Goal: Information Seeking & Learning: Learn about a topic

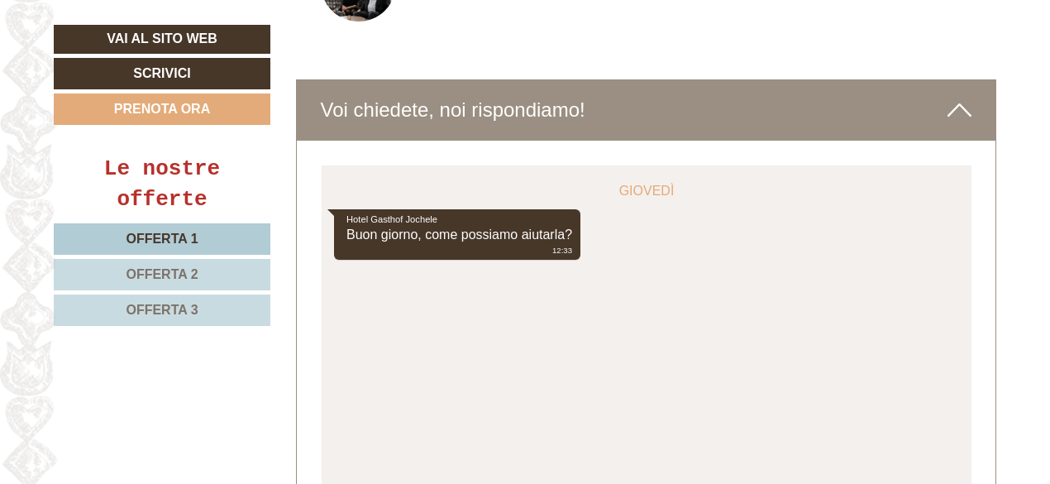
scroll to position [6284, 0]
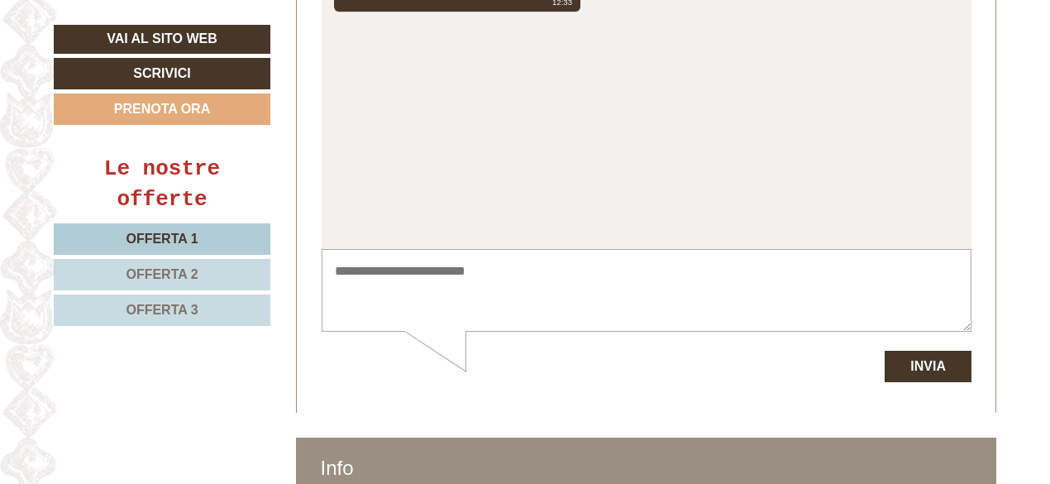
click at [170, 267] on span "Offerta 2" at bounding box center [162, 274] width 72 height 14
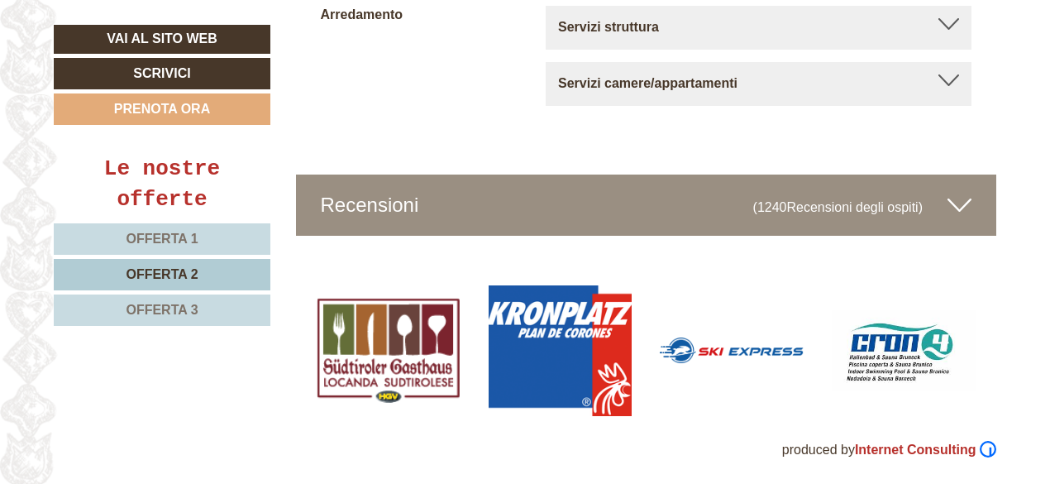
scroll to position [986, 0]
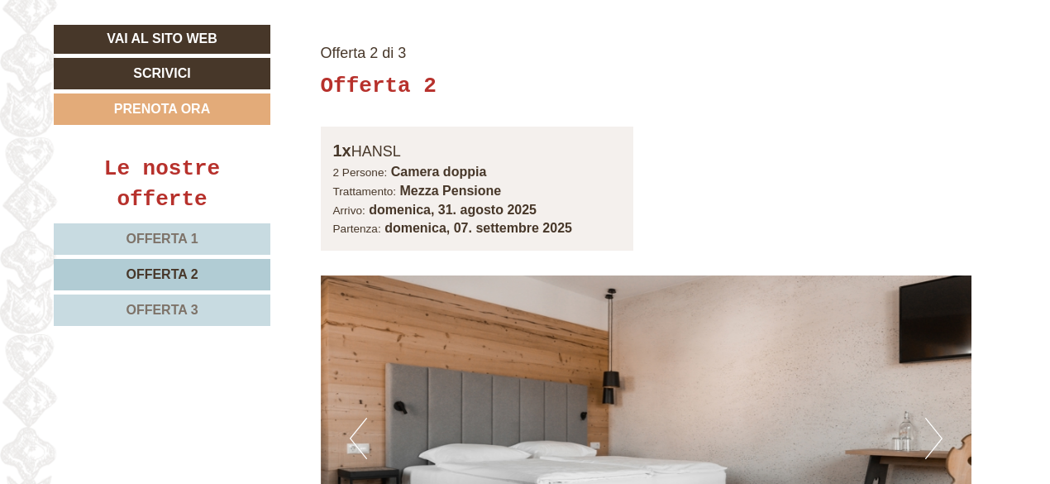
click at [169, 291] on nav "Offerta 1 Offerta 2 Offerta 3" at bounding box center [165, 274] width 222 height 103
click at [166, 295] on link "Offerta 3" at bounding box center [162, 309] width 217 height 31
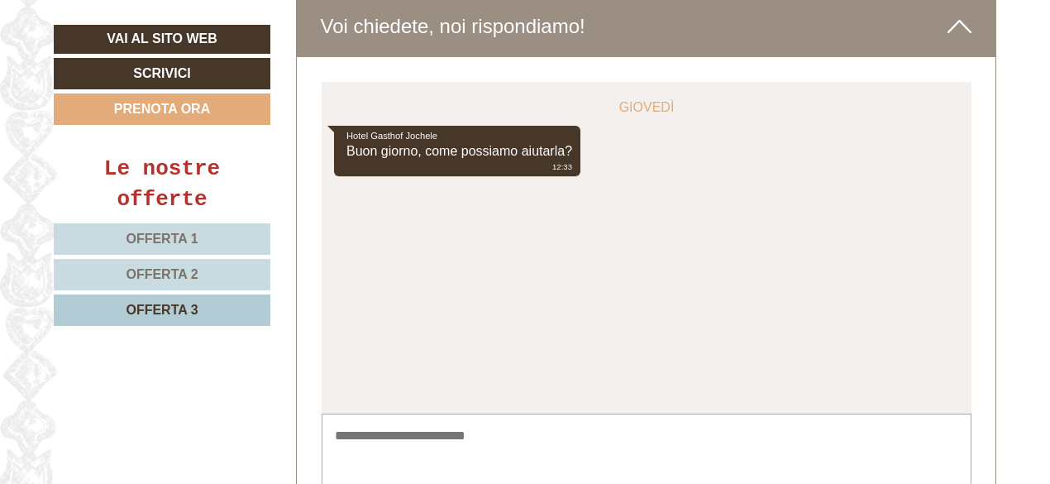
scroll to position [3880, 0]
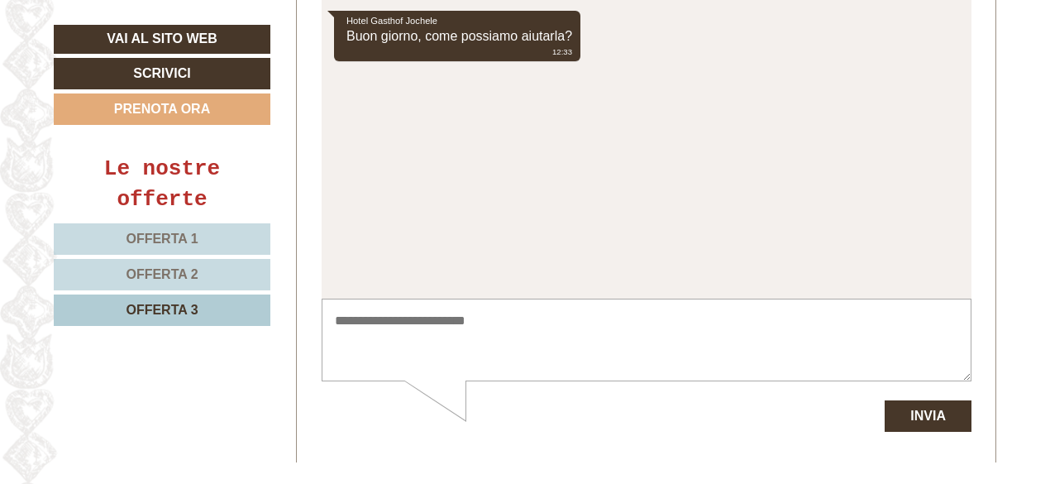
click at [550, 338] on textarea at bounding box center [646, 340] width 650 height 84
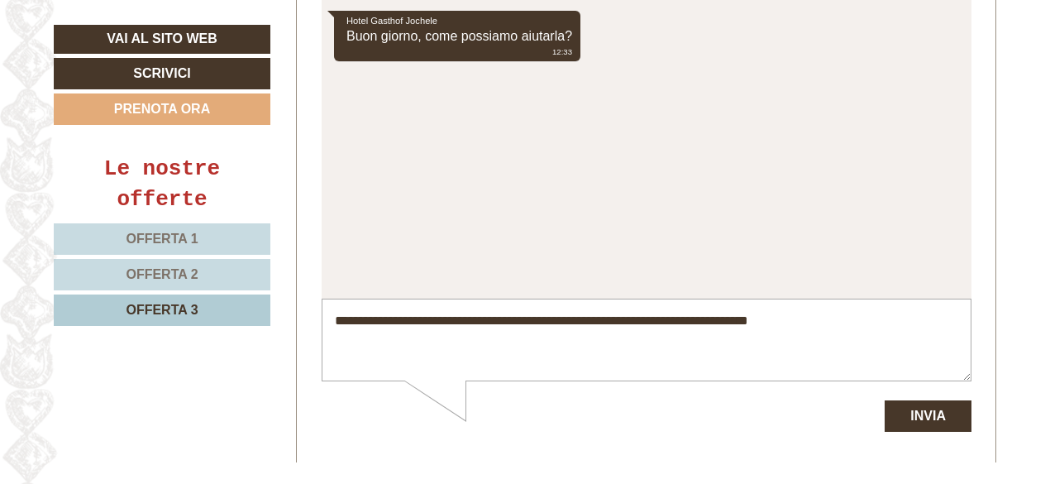
type textarea "**********"
click at [890, 412] on button "Invia" at bounding box center [927, 415] width 87 height 31
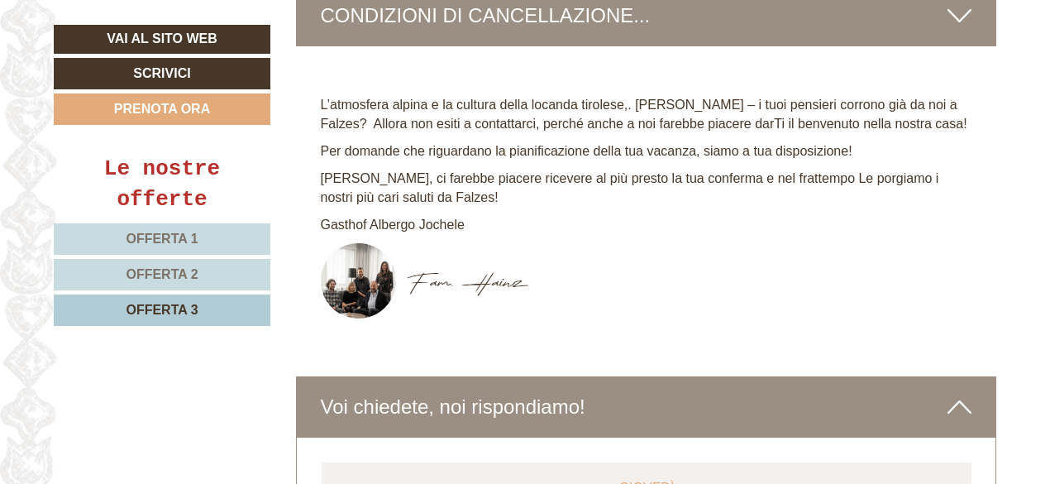
scroll to position [3384, 0]
click at [169, 77] on link "Scrivici" at bounding box center [162, 73] width 217 height 31
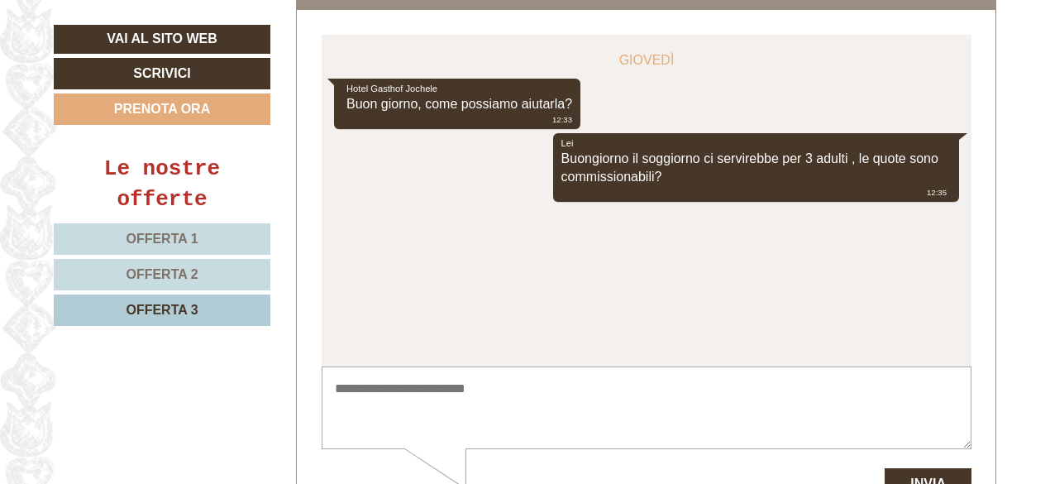
scroll to position [3699, 0]
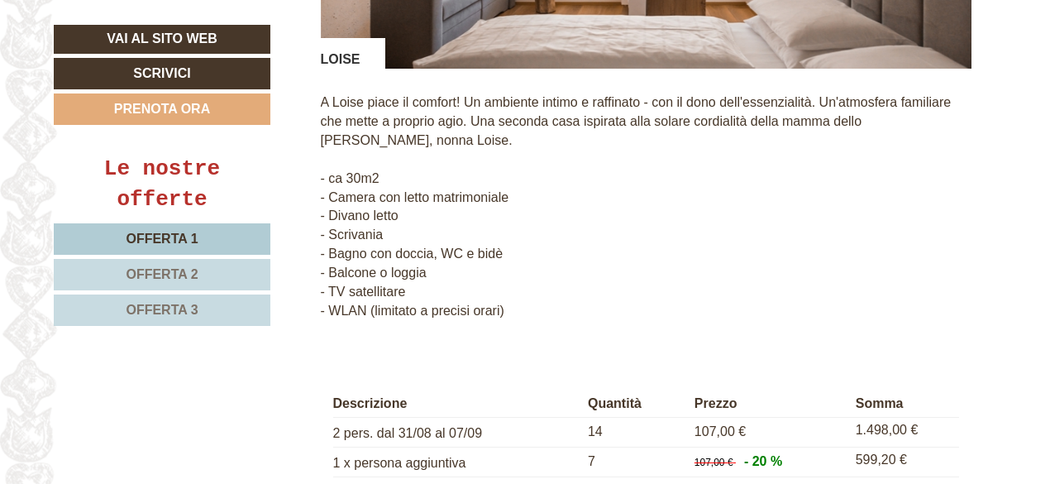
scroll to position [3969, 0]
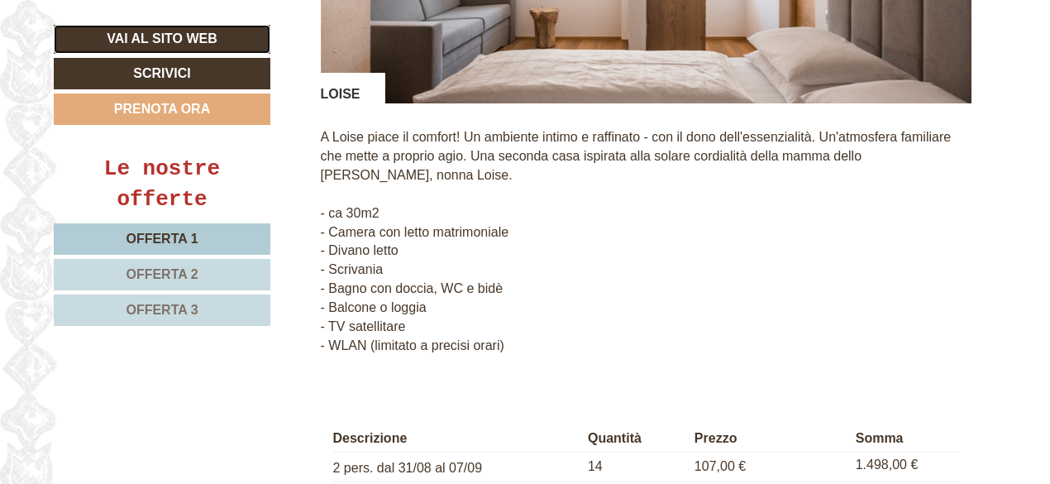
click at [154, 36] on link "Vai al sito web" at bounding box center [162, 39] width 217 height 29
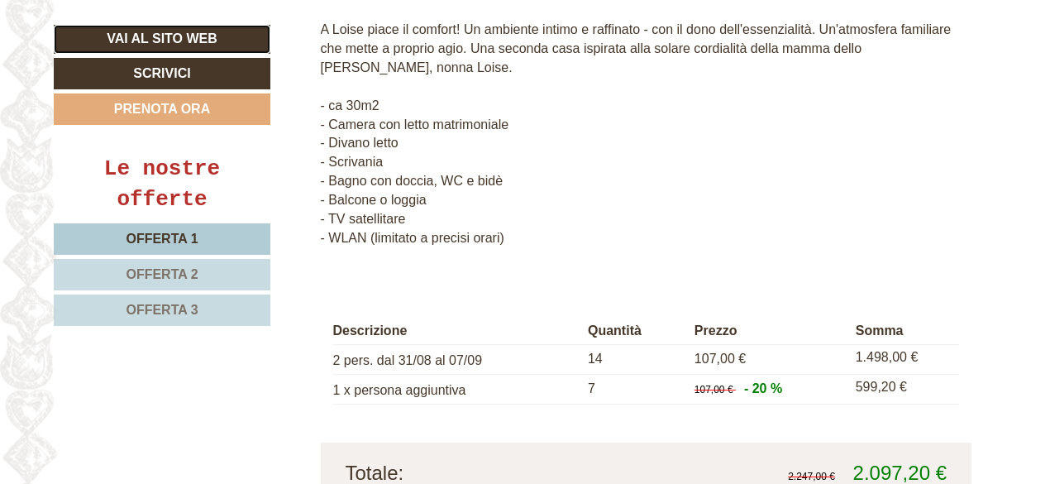
scroll to position [4051, 0]
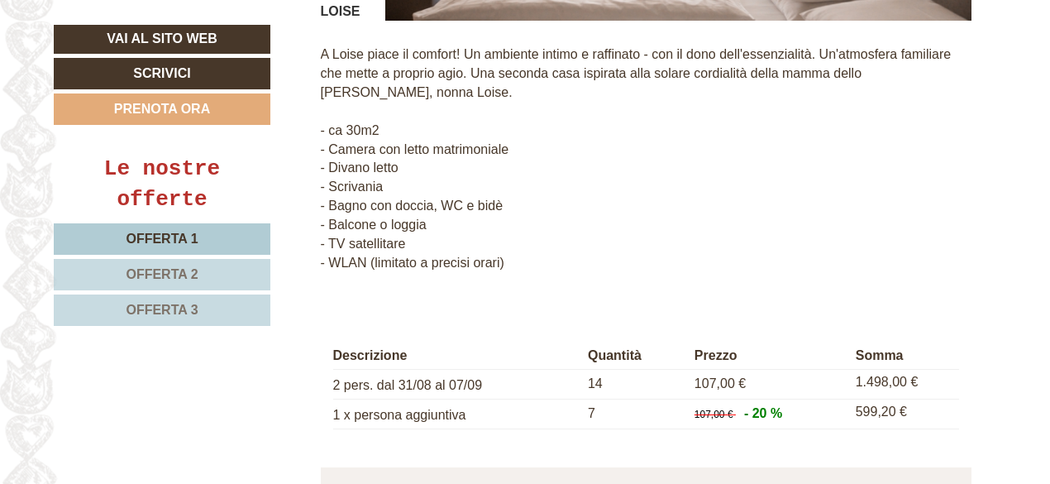
click at [151, 237] on span "Offerta 1" at bounding box center [162, 238] width 72 height 14
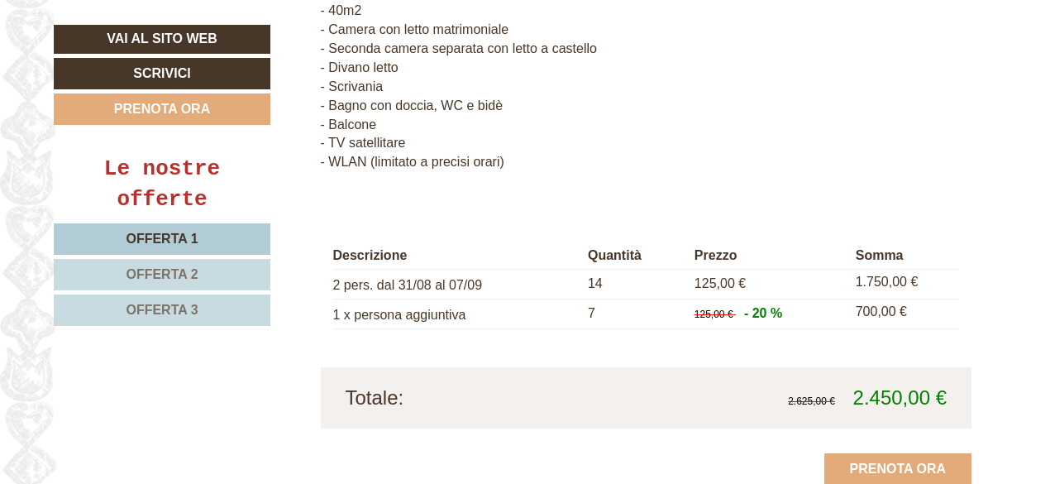
scroll to position [1730, 0]
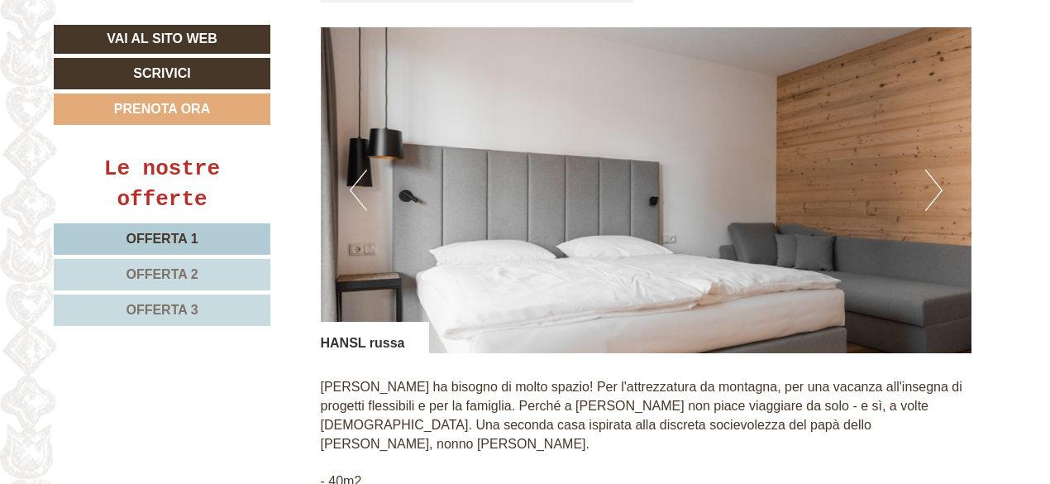
click at [160, 283] on link "Offerta 2" at bounding box center [162, 274] width 217 height 31
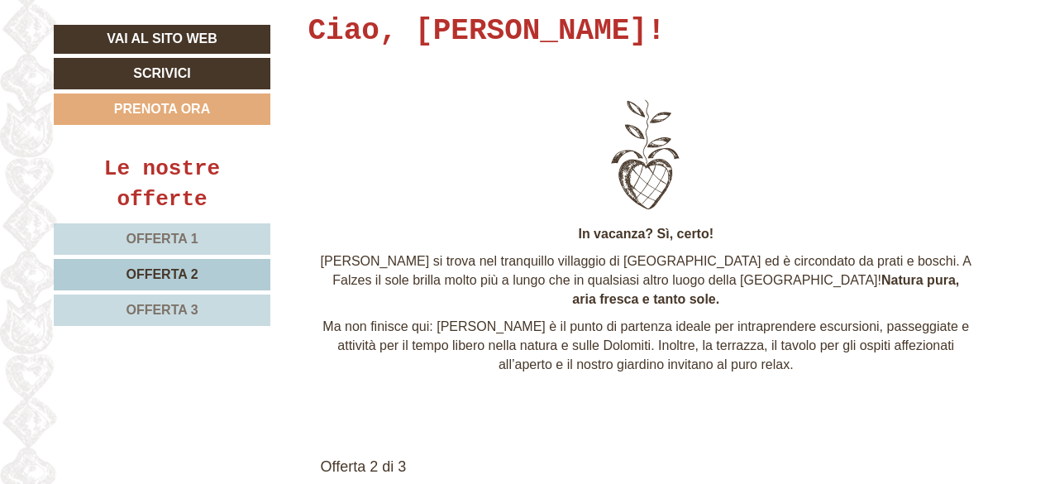
scroll to position [904, 0]
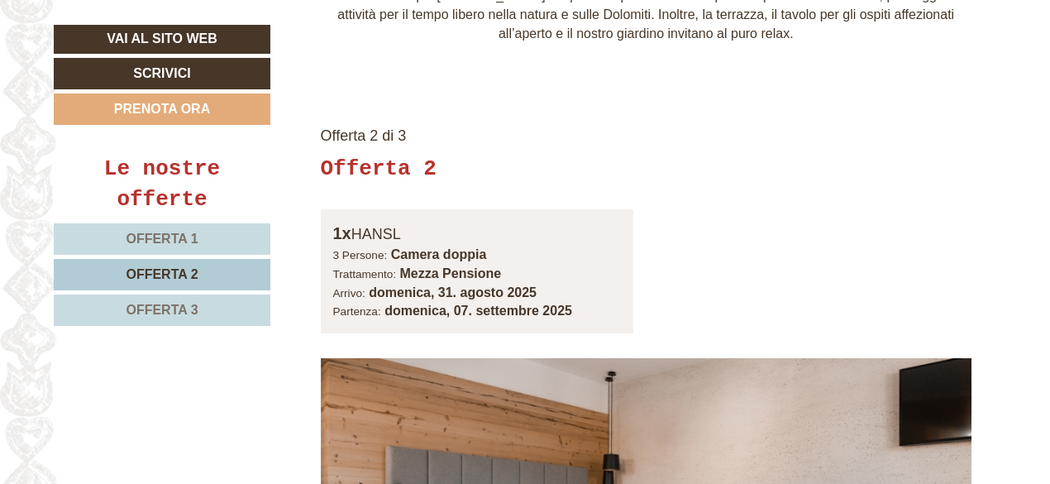
click at [184, 261] on link "Offerta 2" at bounding box center [162, 274] width 217 height 31
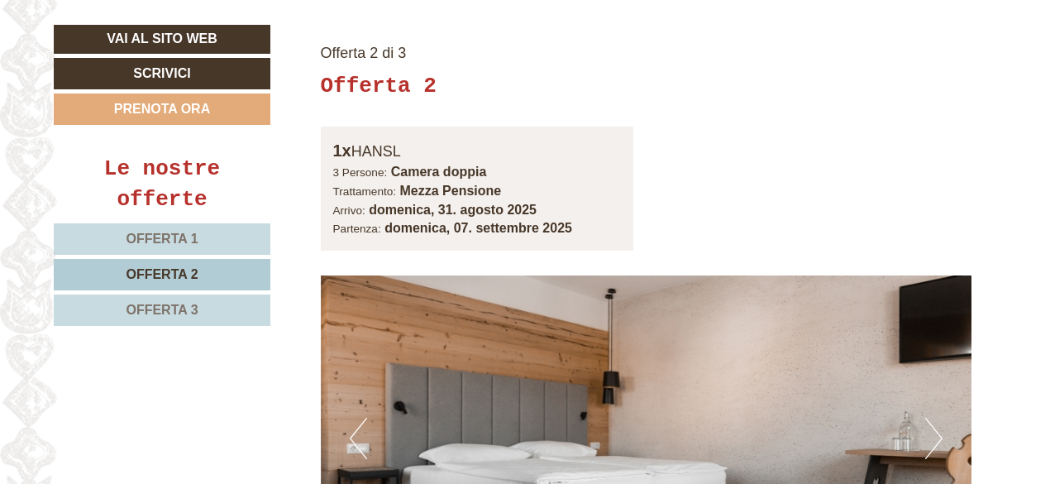
click at [175, 267] on span "Offerta 2" at bounding box center [162, 274] width 72 height 14
click at [170, 252] on link "Offerta 1" at bounding box center [162, 238] width 217 height 31
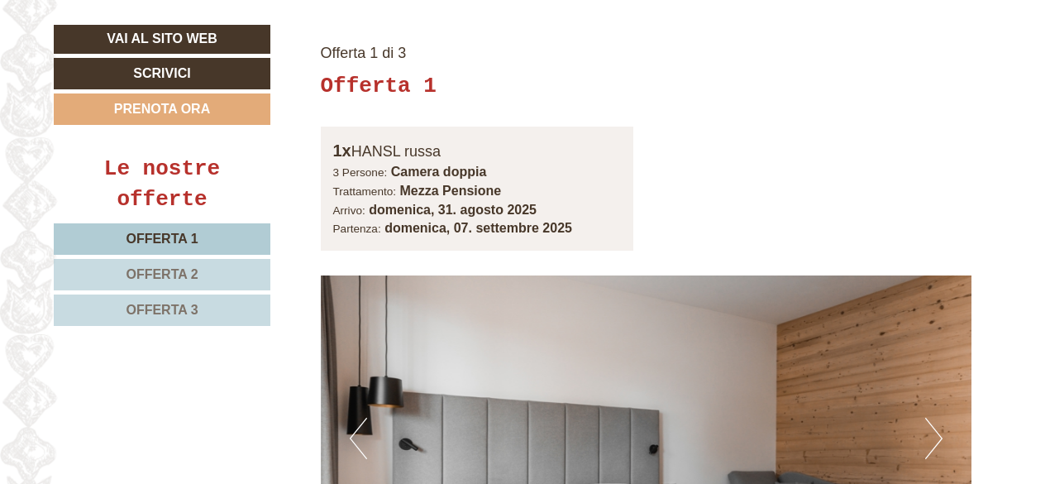
click at [164, 308] on span "Offerta 3" at bounding box center [162, 310] width 72 height 14
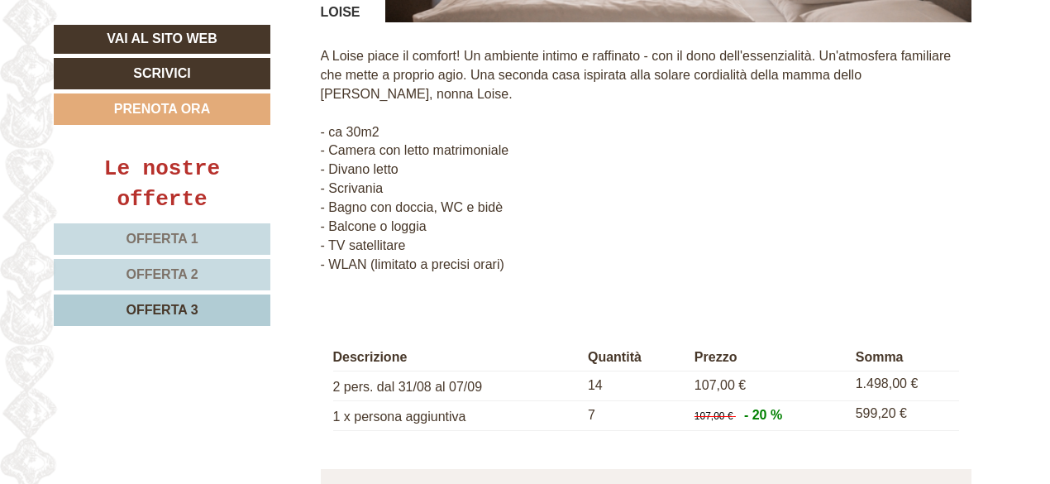
scroll to position [1730, 0]
